Goal: Transaction & Acquisition: Purchase product/service

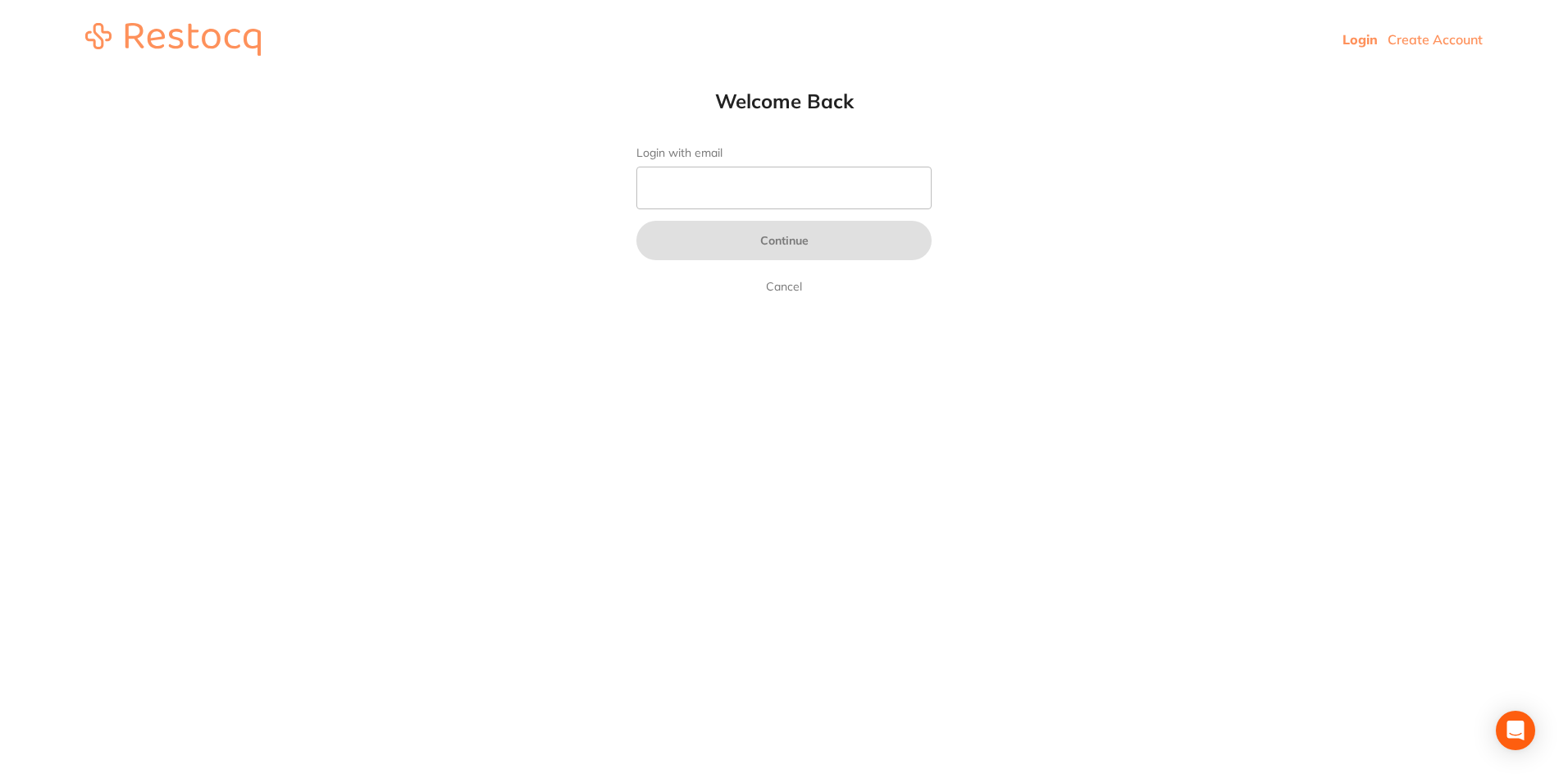
click at [1363, 46] on link "Login" at bounding box center [1360, 39] width 35 height 17
click at [1356, 40] on link "Login" at bounding box center [1360, 39] width 35 height 17
click at [833, 198] on input "Login with email" at bounding box center [784, 188] width 295 height 43
type input "[EMAIL_ADDRESS][DOMAIN_NAME]"
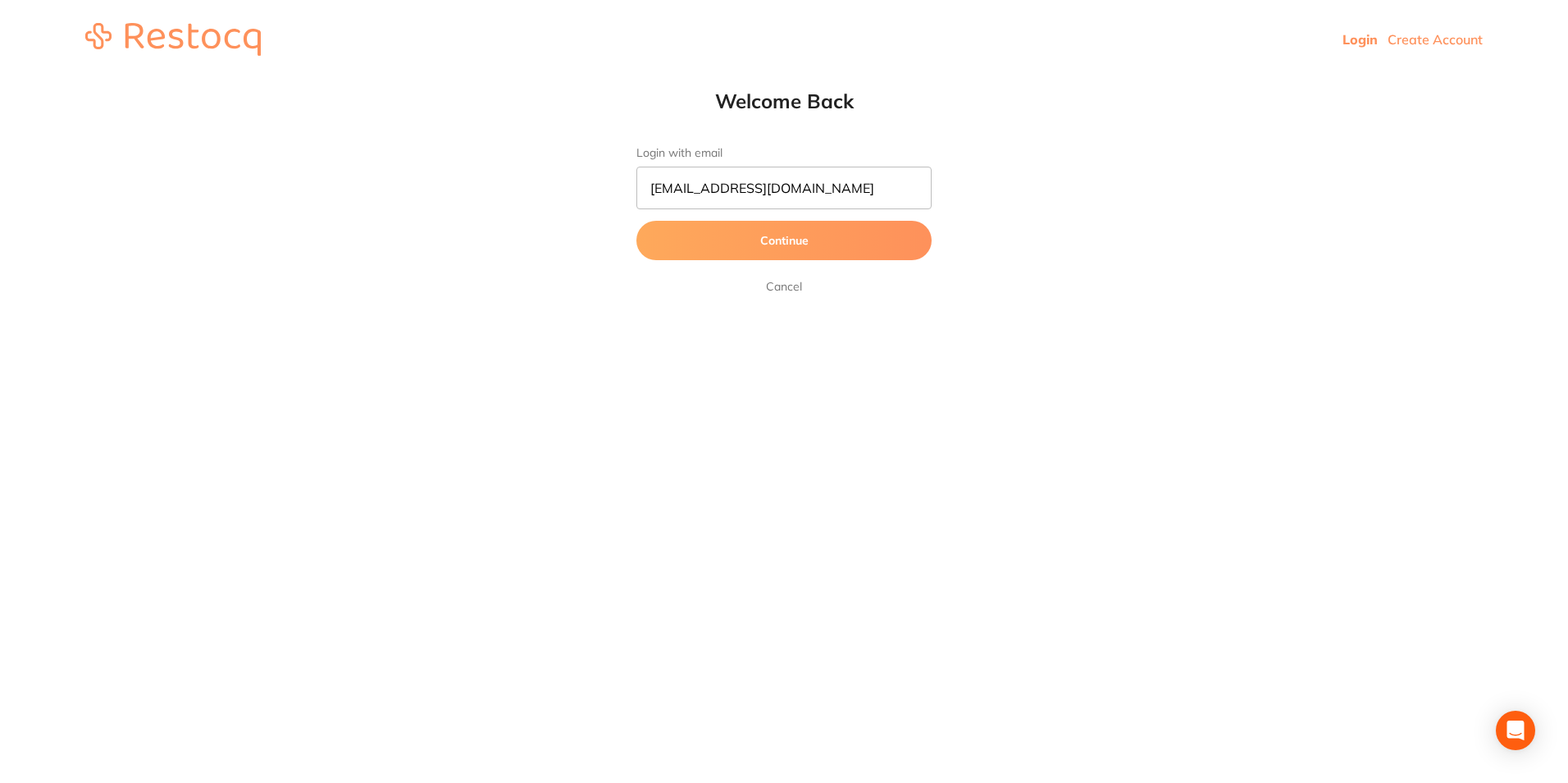
click at [771, 254] on button "Continue" at bounding box center [784, 240] width 295 height 39
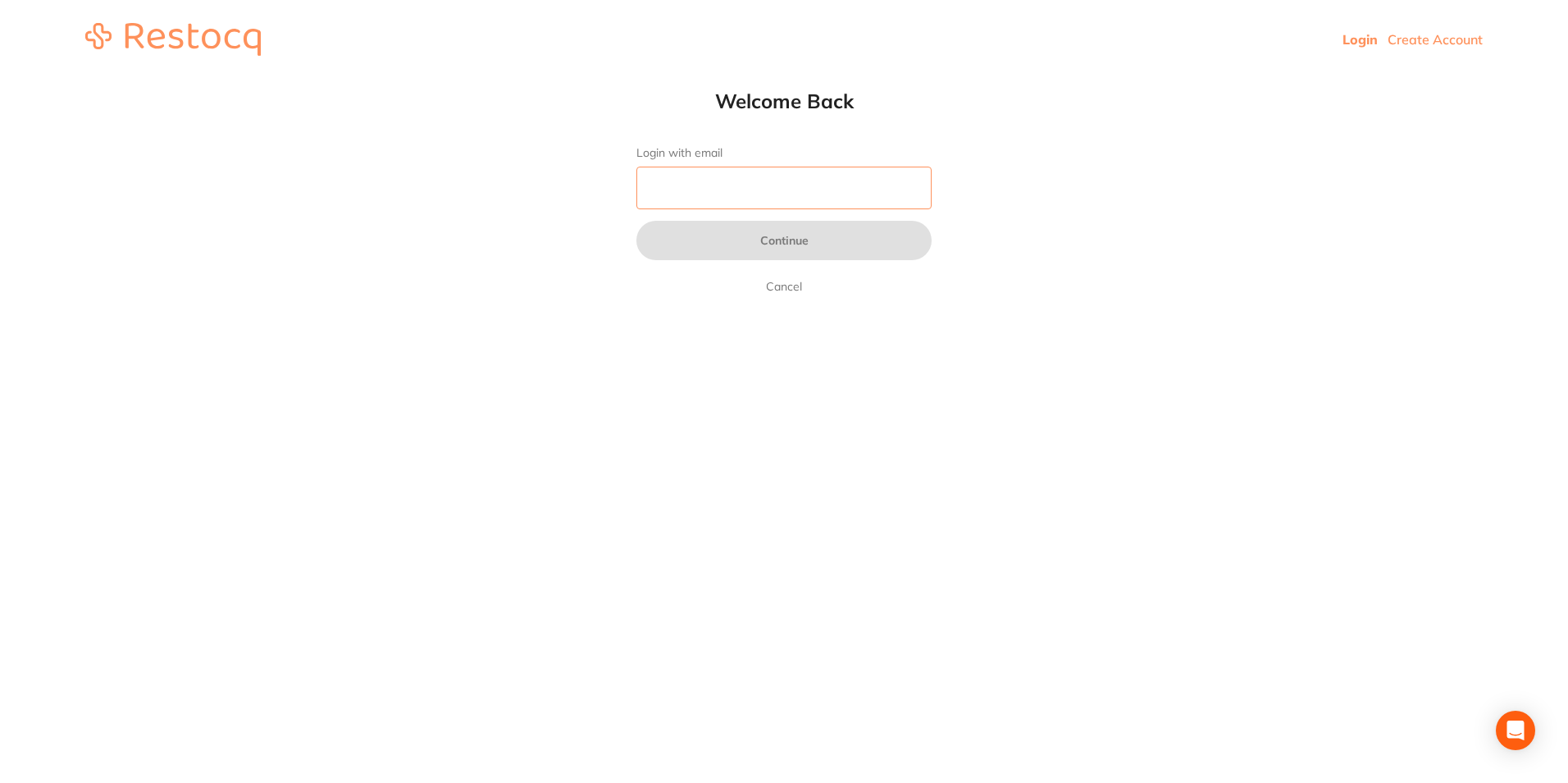
click at [754, 174] on input "Login with email" at bounding box center [784, 188] width 295 height 43
type input "[EMAIL_ADDRESS][DOMAIN_NAME]"
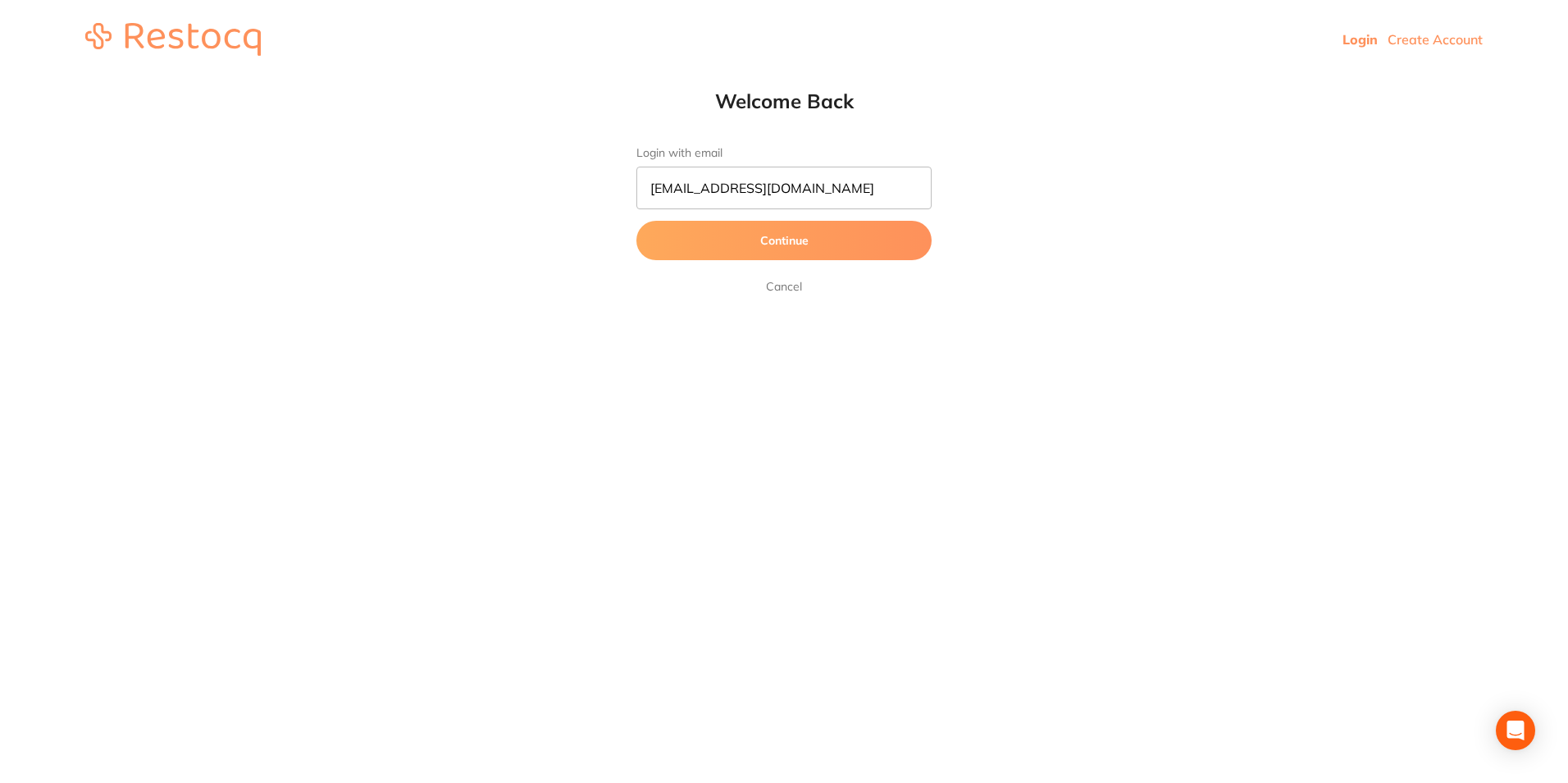
click at [769, 241] on button "Continue" at bounding box center [784, 240] width 295 height 39
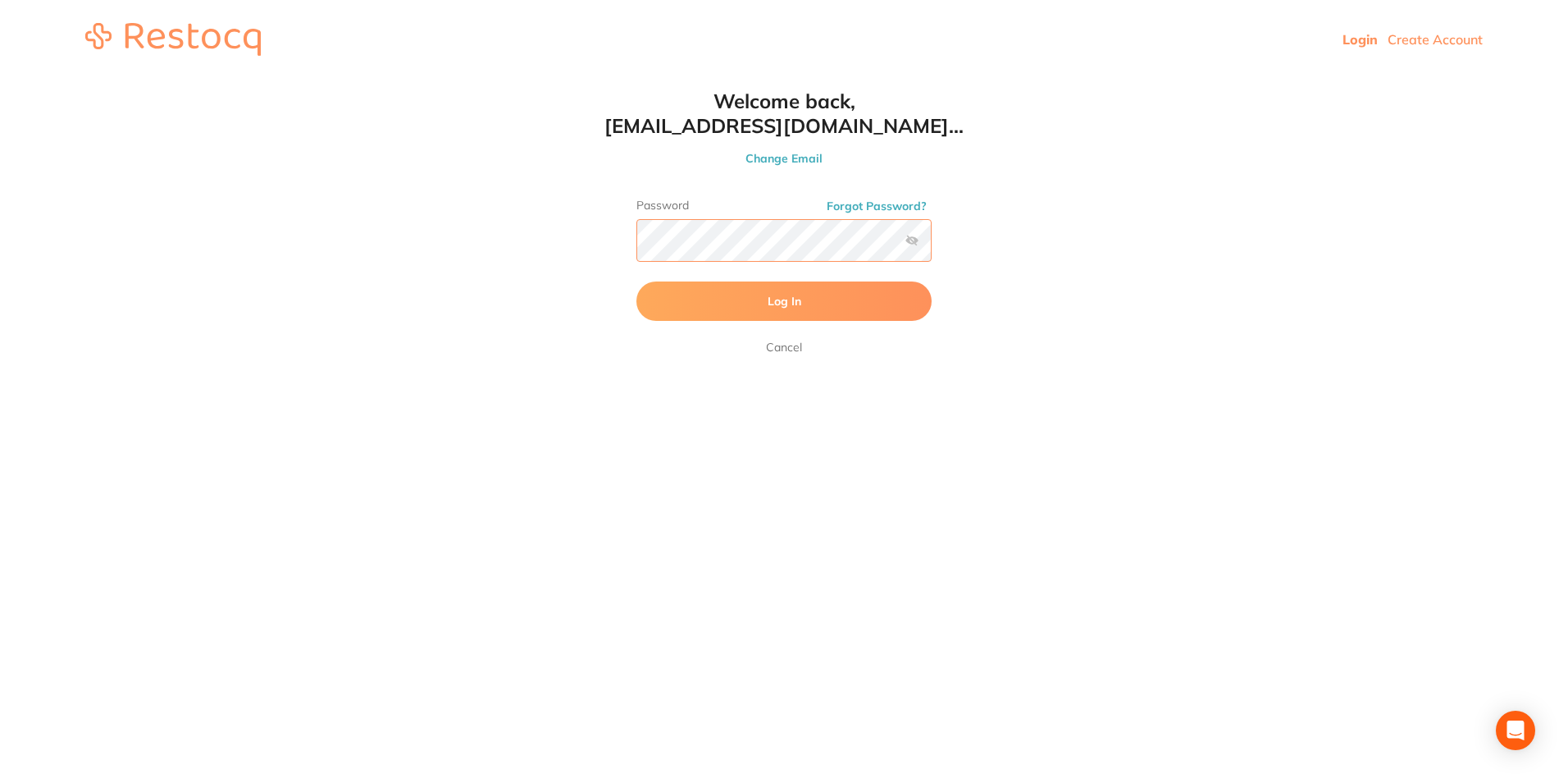
click at [636, 281] on button "Log In" at bounding box center [784, 300] width 295 height 39
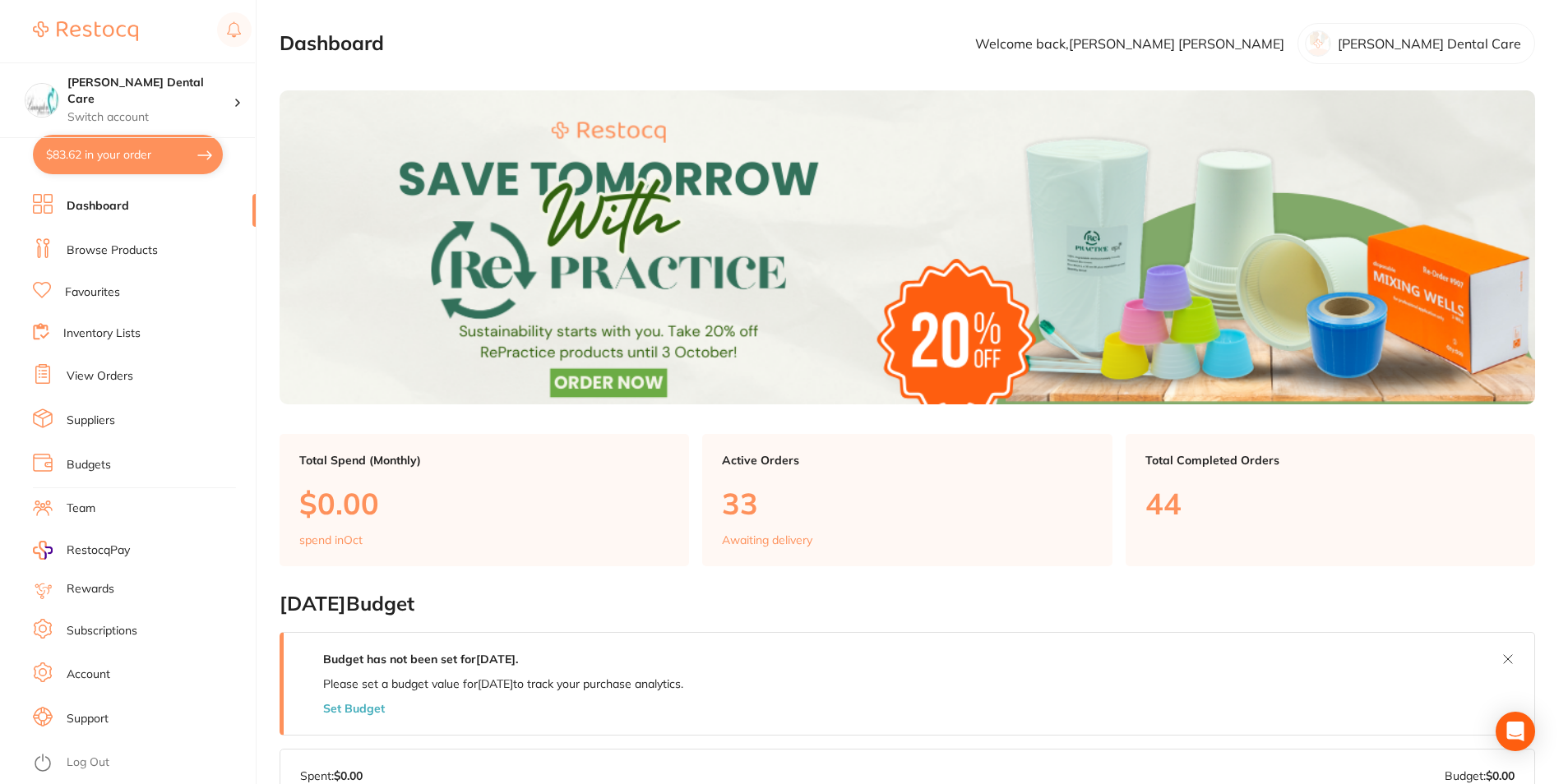
click at [160, 156] on button "$83.62 in your order" at bounding box center [128, 154] width 190 height 39
checkbox input "true"
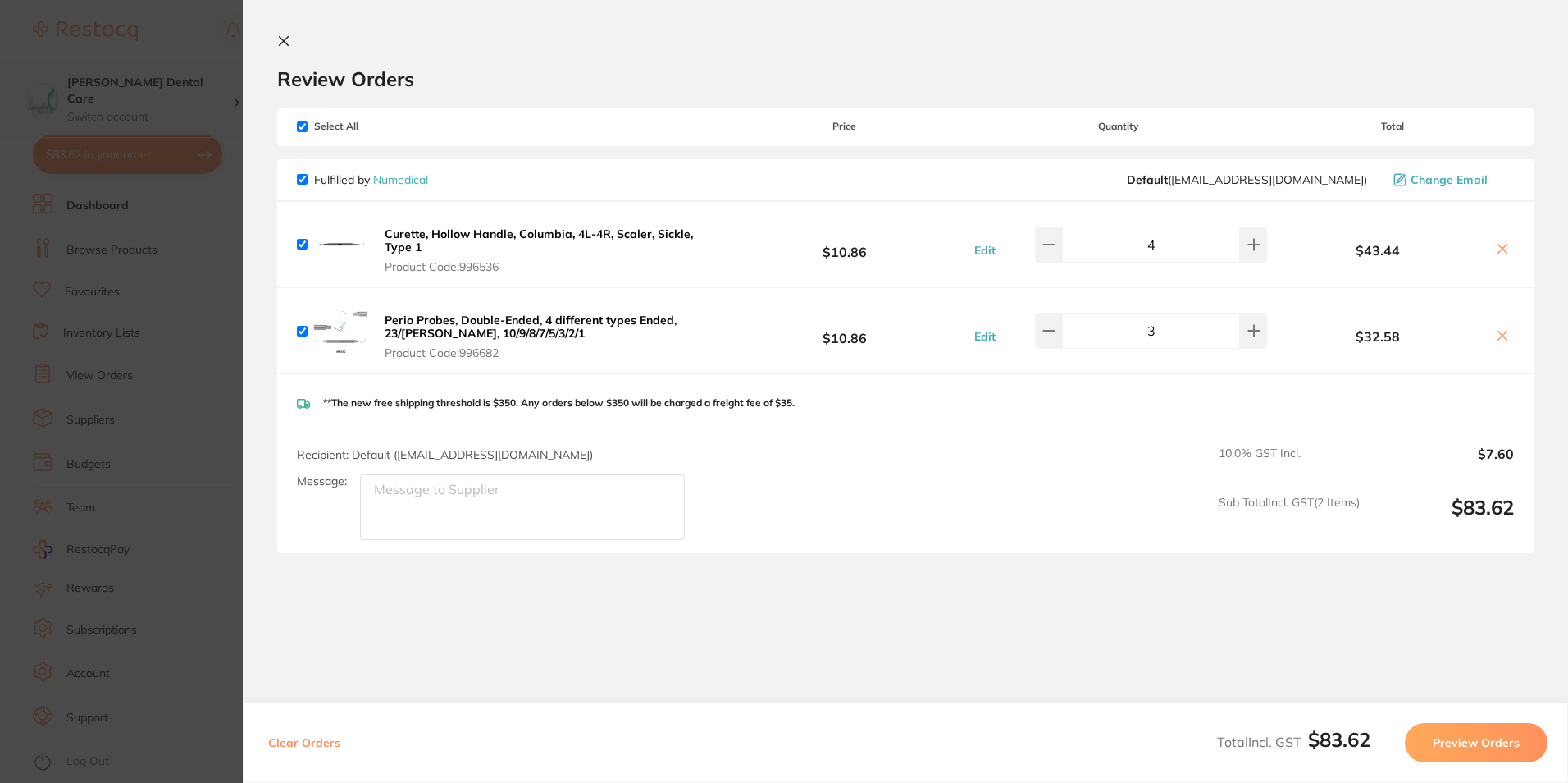
click at [395, 234] on b "Curette, Hollow Handle, Columbia, 4L-4R, Scaler, Sickle, Type 1" at bounding box center [538, 240] width 308 height 28
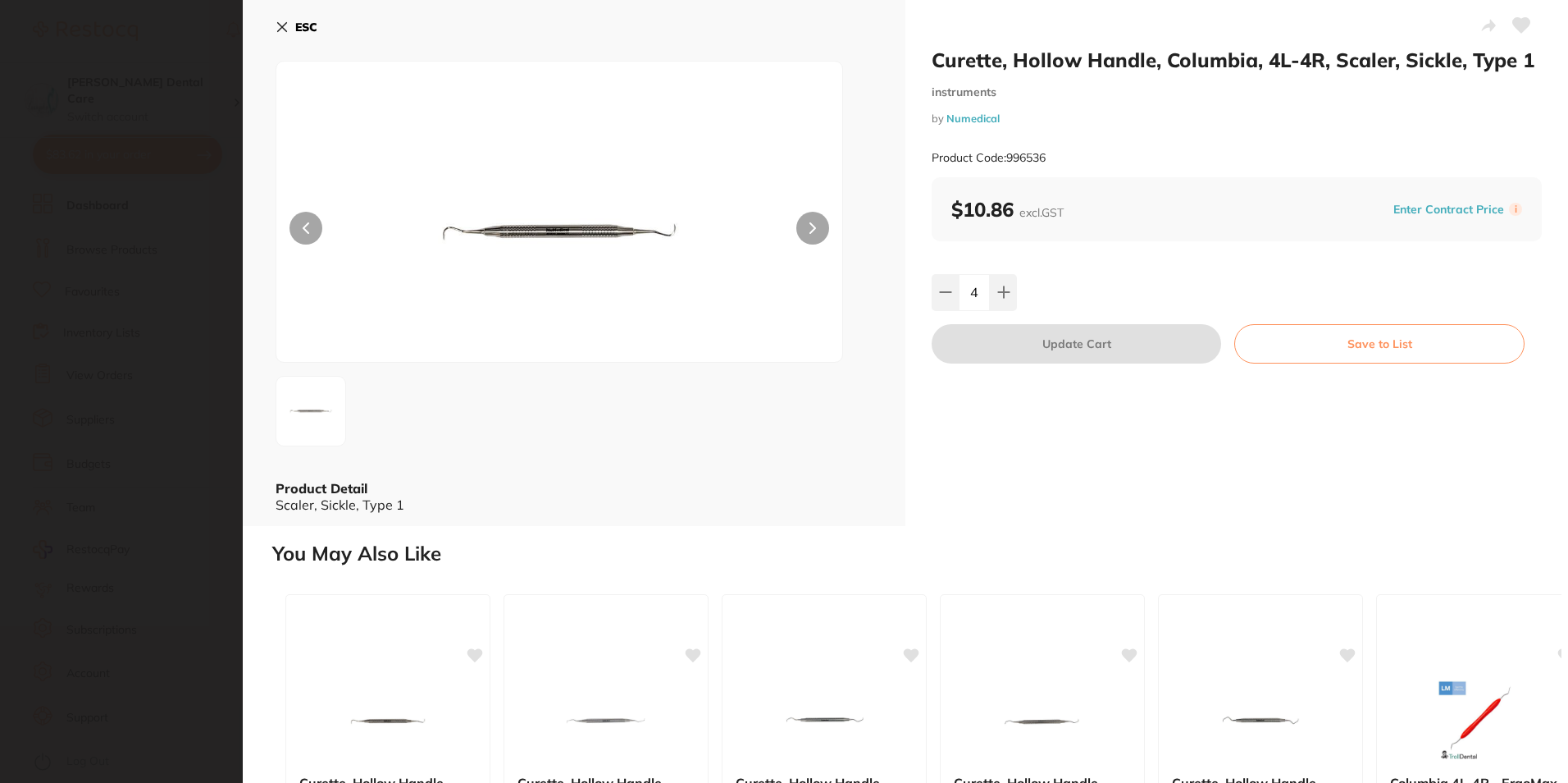
click at [280, 31] on icon at bounding box center [282, 27] width 13 height 13
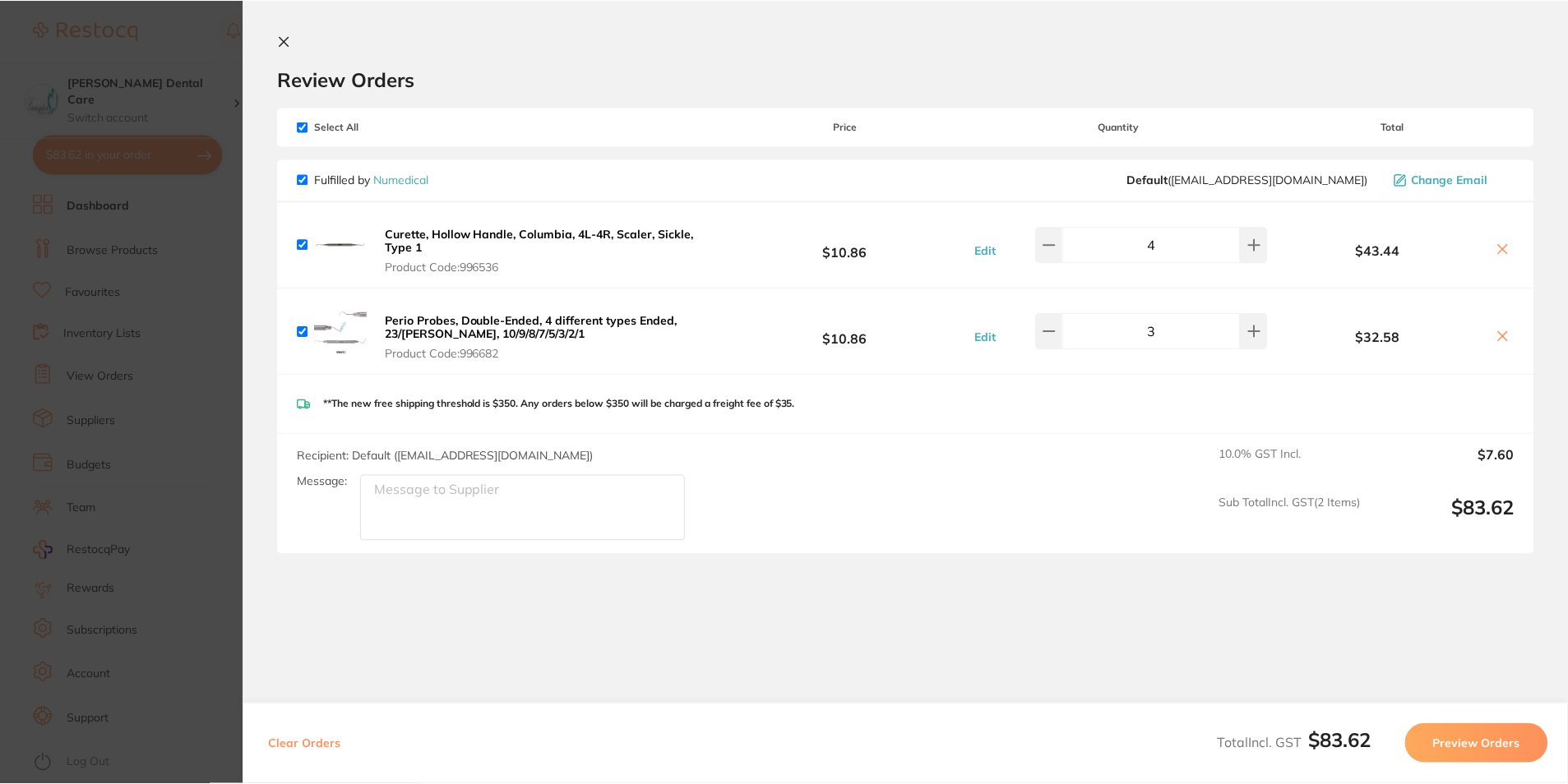
scroll to position [1, 0]
click at [654, 325] on b "Perio Probes, Double-Ended, 4 different types Ended, 23/Williams, 10/9/8/7/5/3/…" at bounding box center [532, 327] width 293 height 28
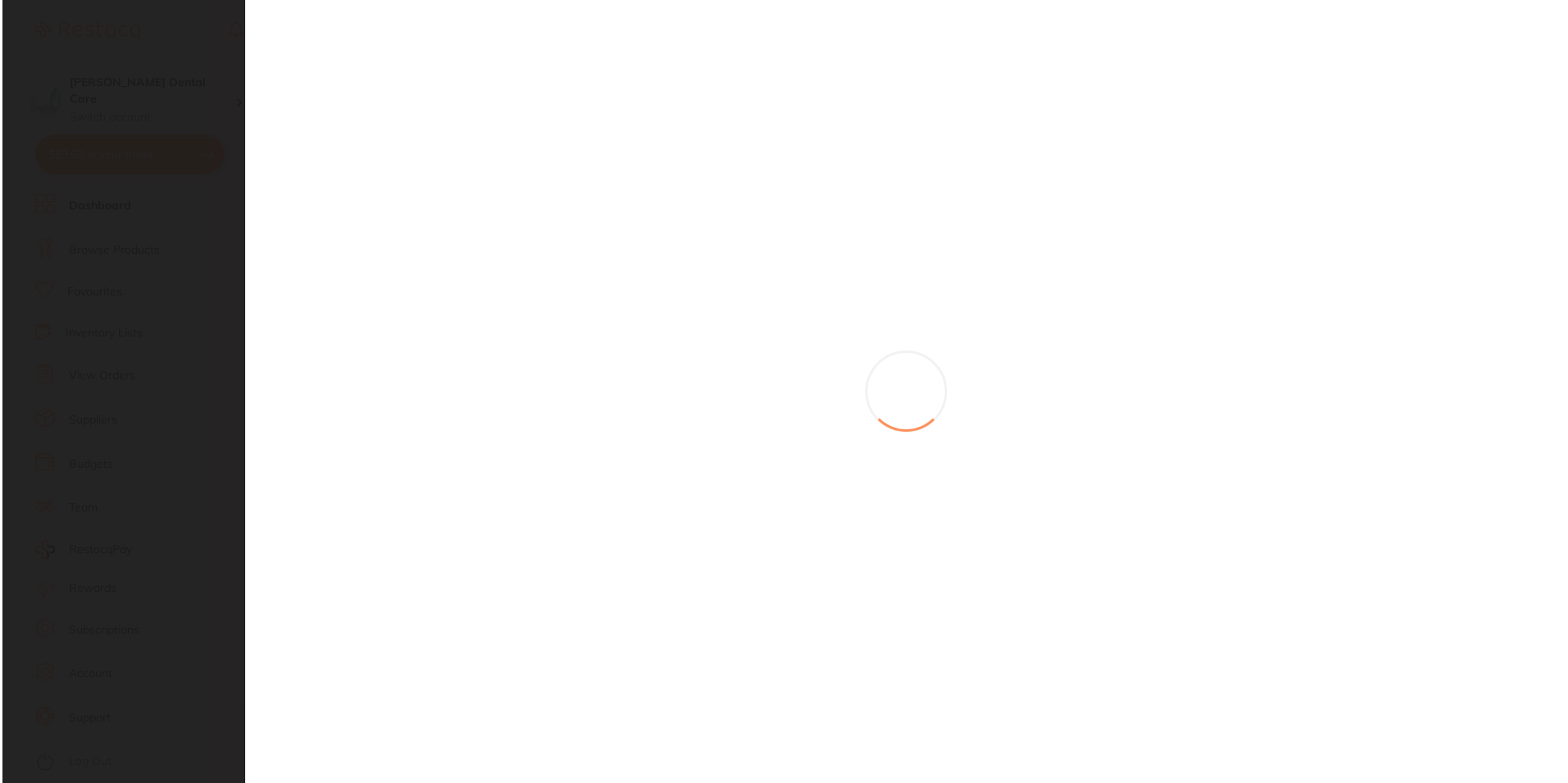
scroll to position [0, 0]
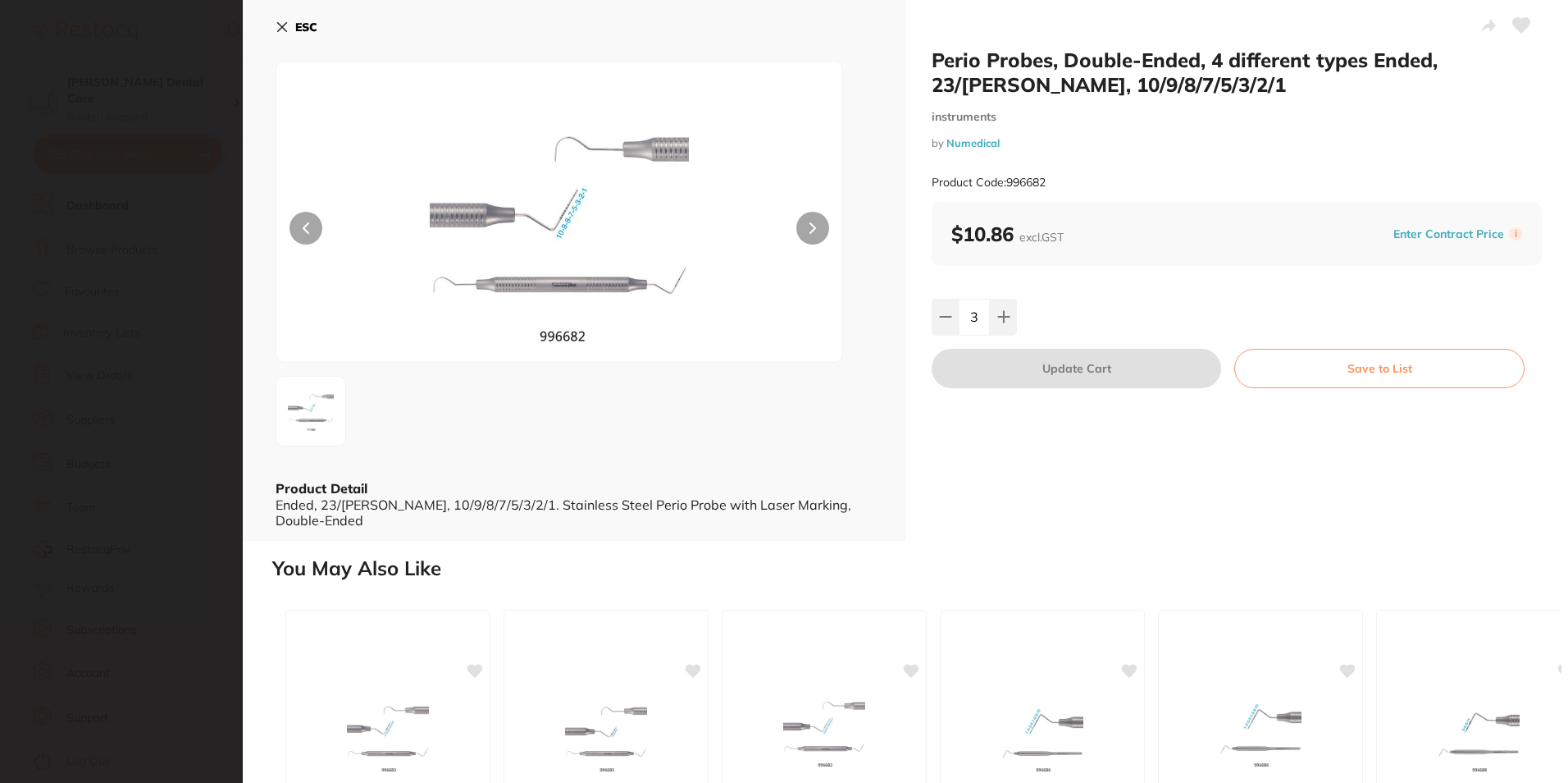
click at [287, 34] on button "ESC" at bounding box center [297, 27] width 42 height 28
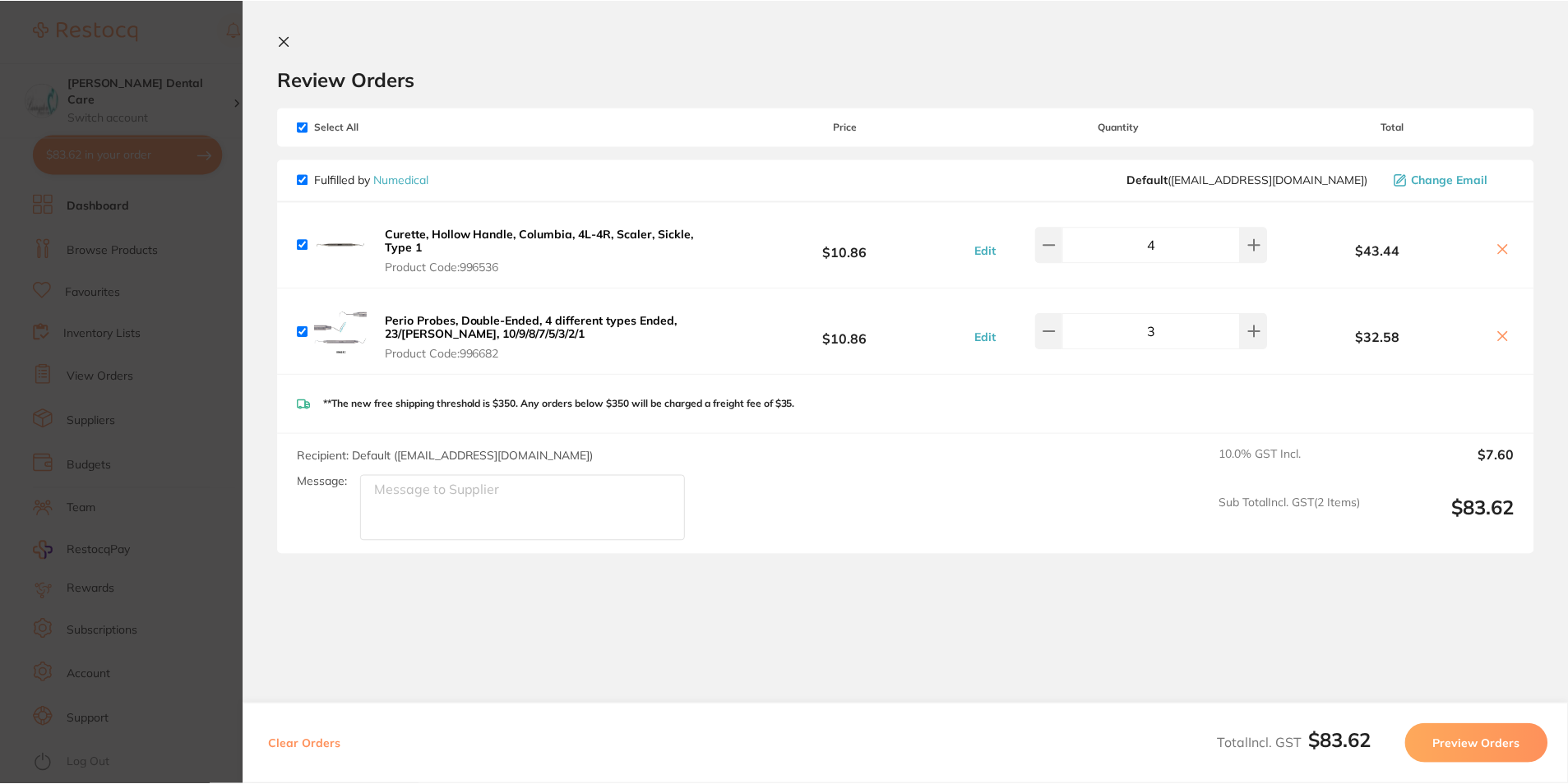
scroll to position [1, 0]
click at [282, 44] on icon at bounding box center [285, 41] width 9 height 9
